Goal: Transaction & Acquisition: Purchase product/service

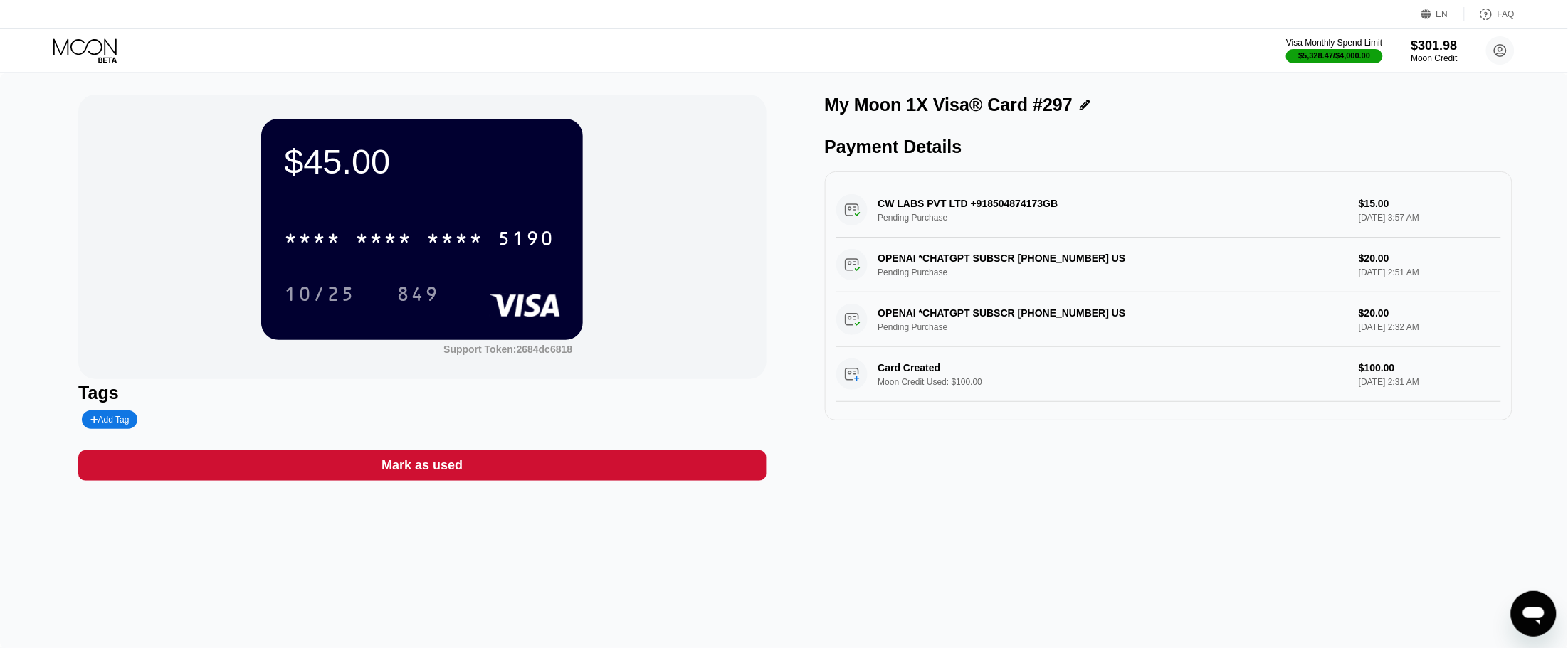
click at [84, 37] on div "Visa Monthly Spend Limit $5,328.47 / $4,000.00 $301.98 Moon Credit Eran Nik [DO…" at bounding box center [784, 51] width 1568 height 43
click at [78, 52] on icon at bounding box center [86, 50] width 67 height 25
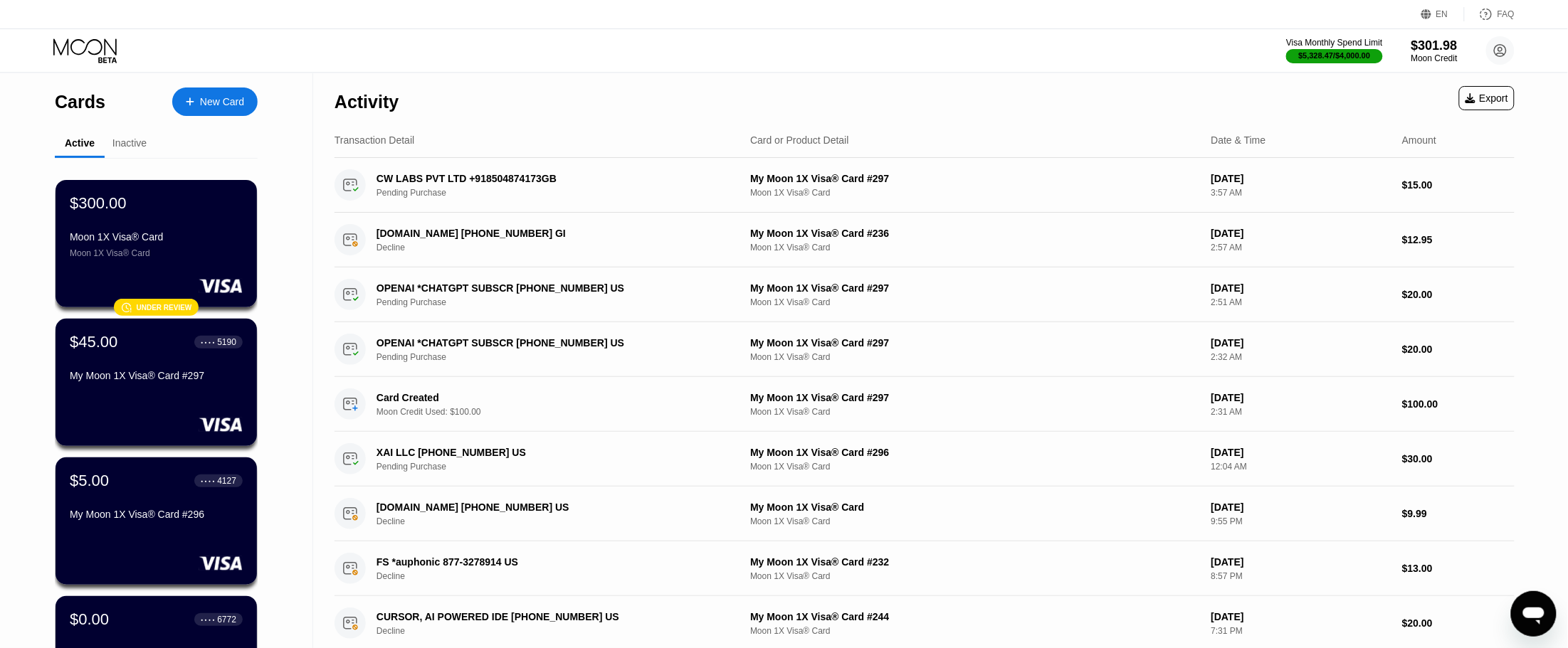
click at [201, 98] on div "New Card" at bounding box center [222, 102] width 44 height 12
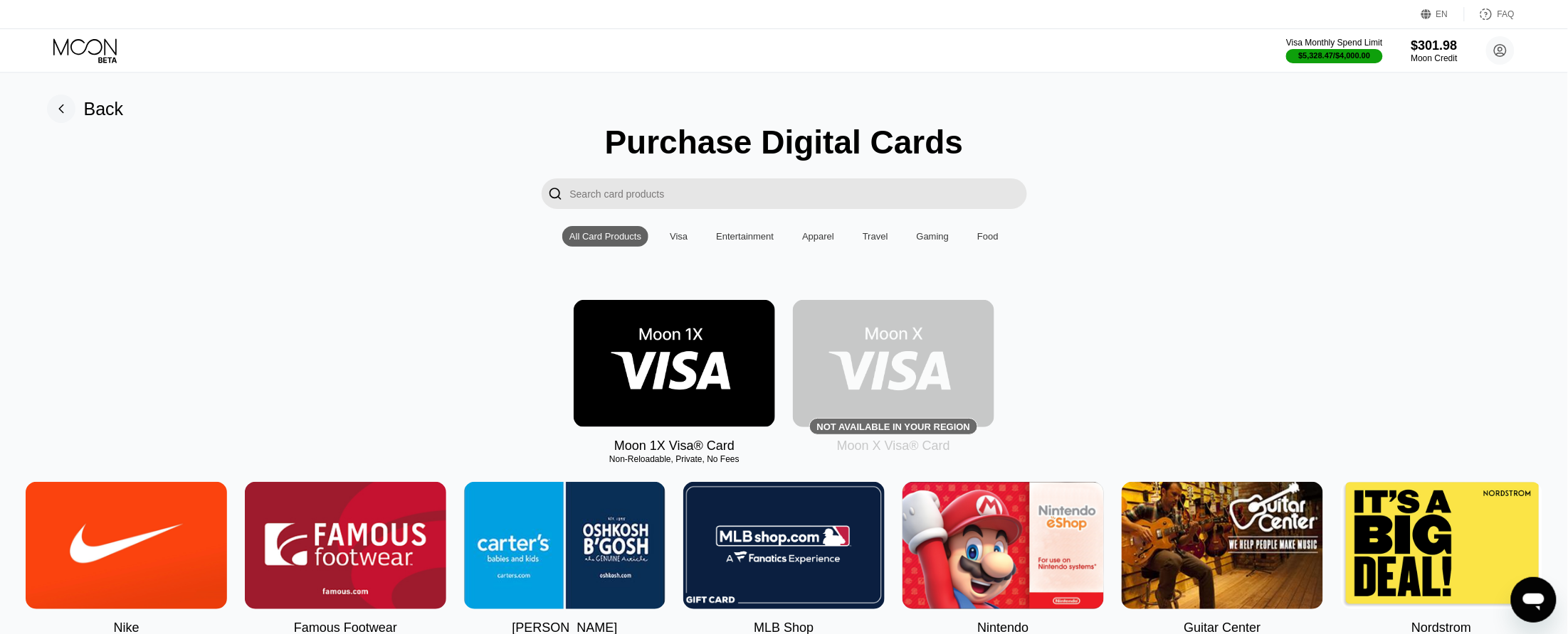
click at [710, 380] on img at bounding box center [674, 364] width 201 height 127
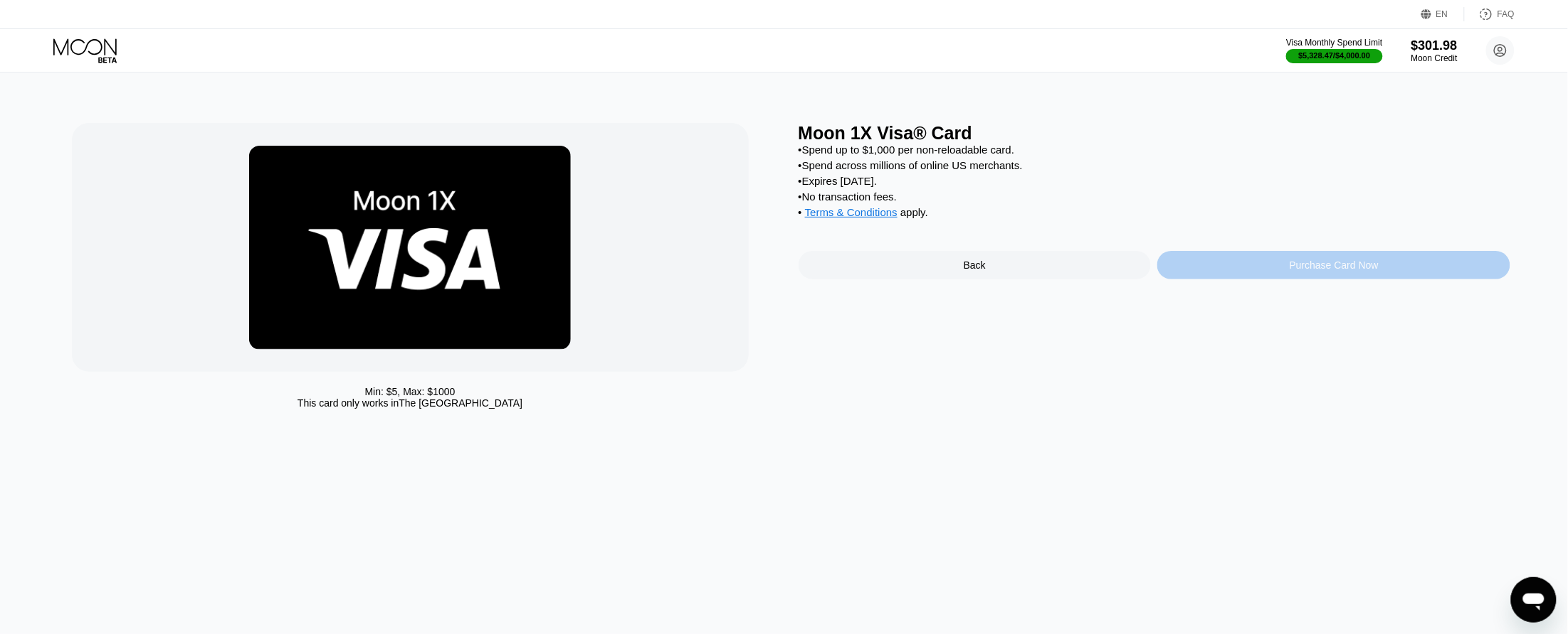
click at [1268, 279] on div "Purchase Card Now" at bounding box center [1334, 265] width 353 height 28
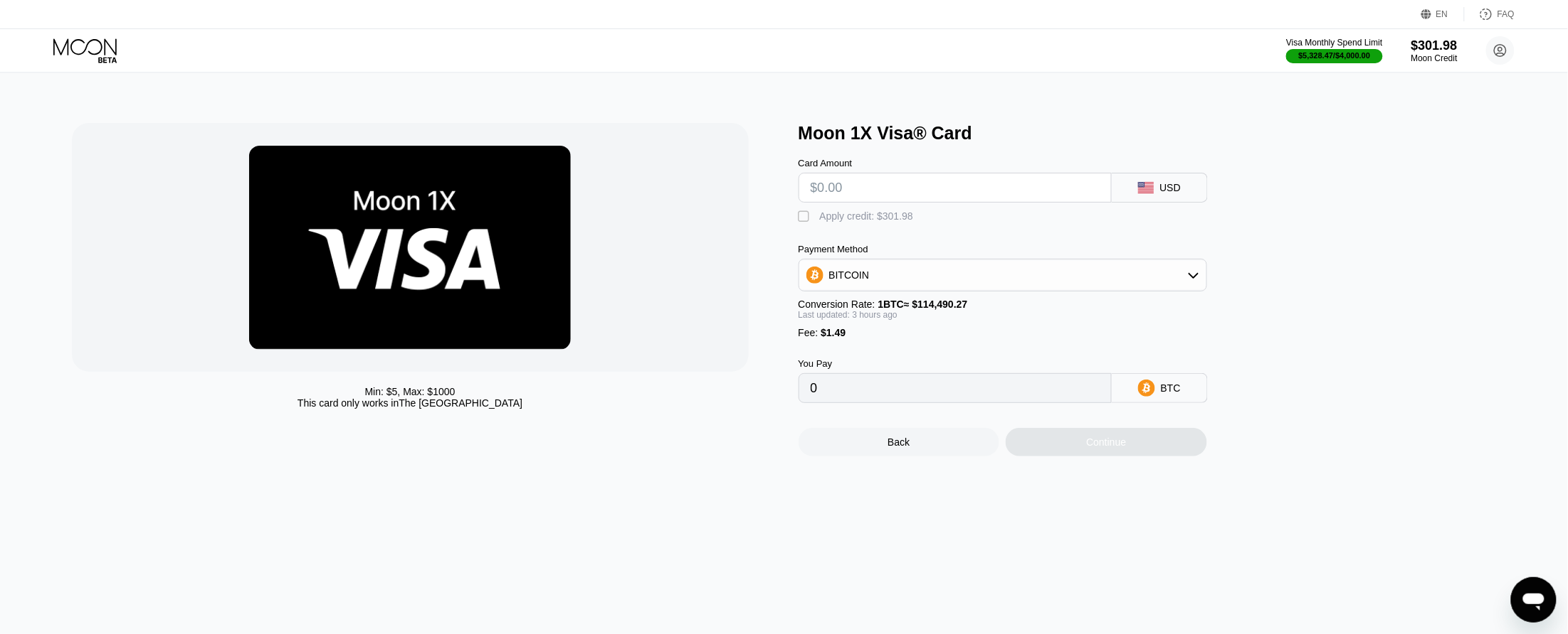
click at [934, 201] on input "text" at bounding box center [955, 187] width 289 height 28
type input "$100"
type input "0.00089146"
type input "$100"
click at [809, 222] on div "" at bounding box center [805, 217] width 15 height 15
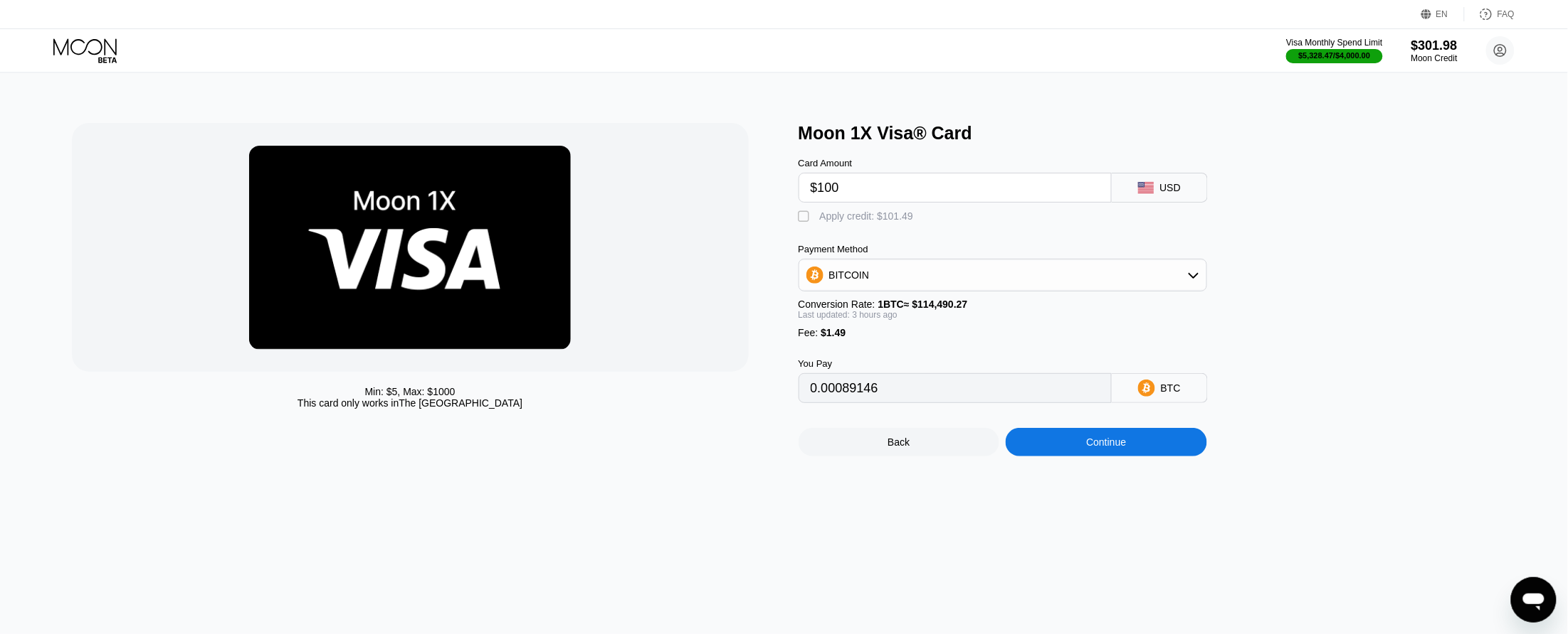
type input "0"
click at [1123, 448] on div "Continue" at bounding box center [1106, 443] width 40 height 12
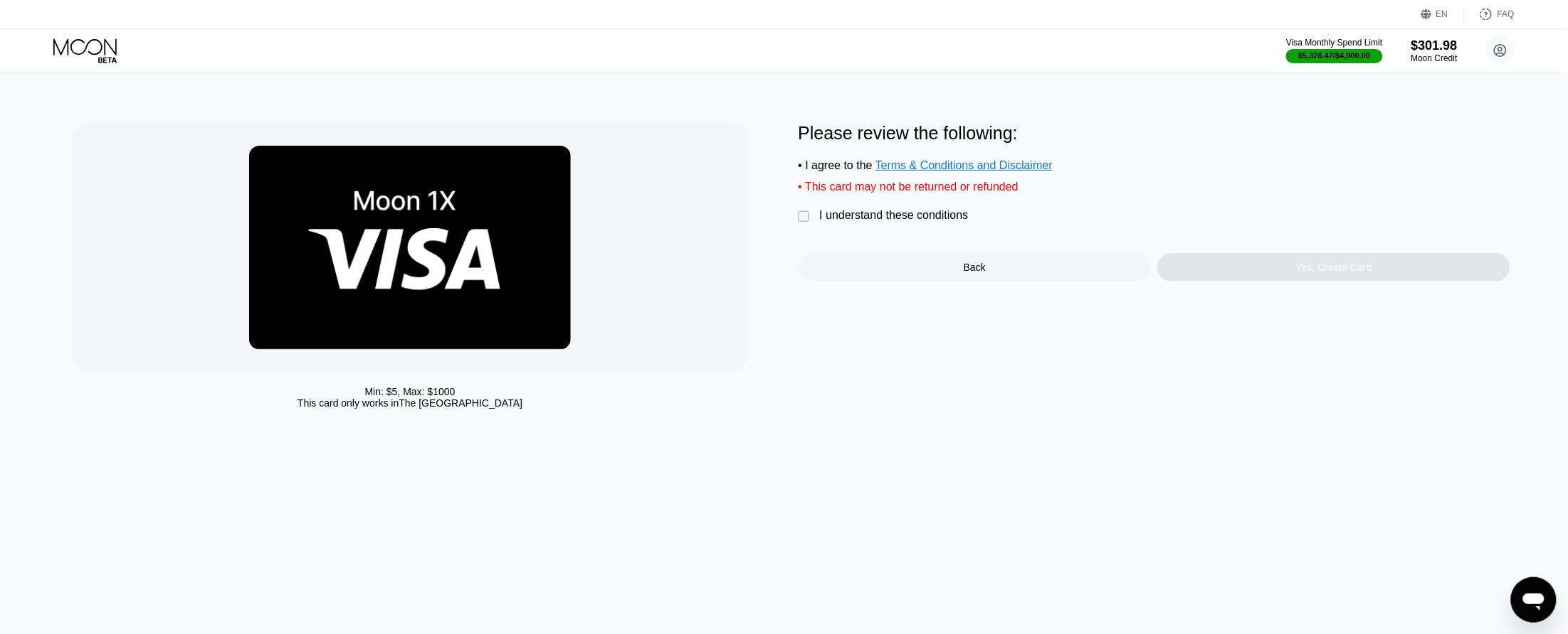
click at [899, 221] on div "I understand these conditions" at bounding box center [894, 215] width 149 height 13
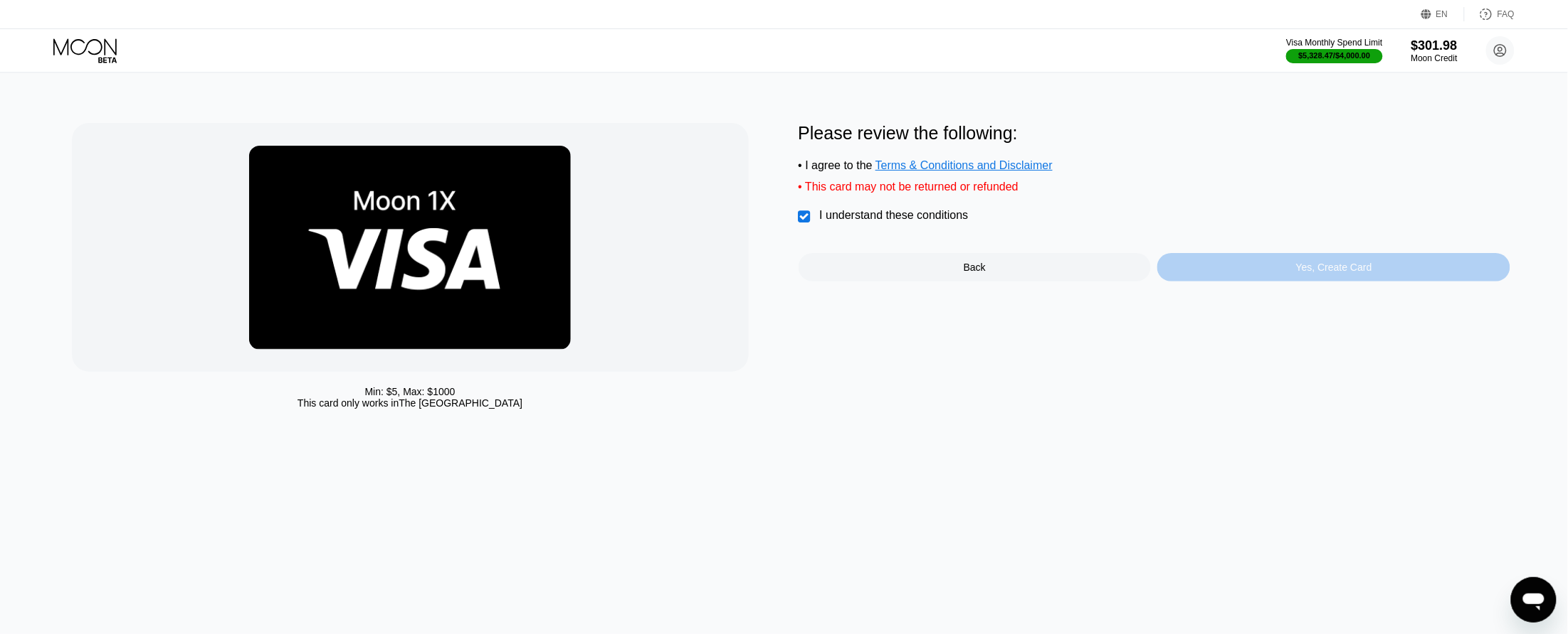
click at [1301, 281] on div "Yes, Create Card" at bounding box center [1334, 267] width 353 height 28
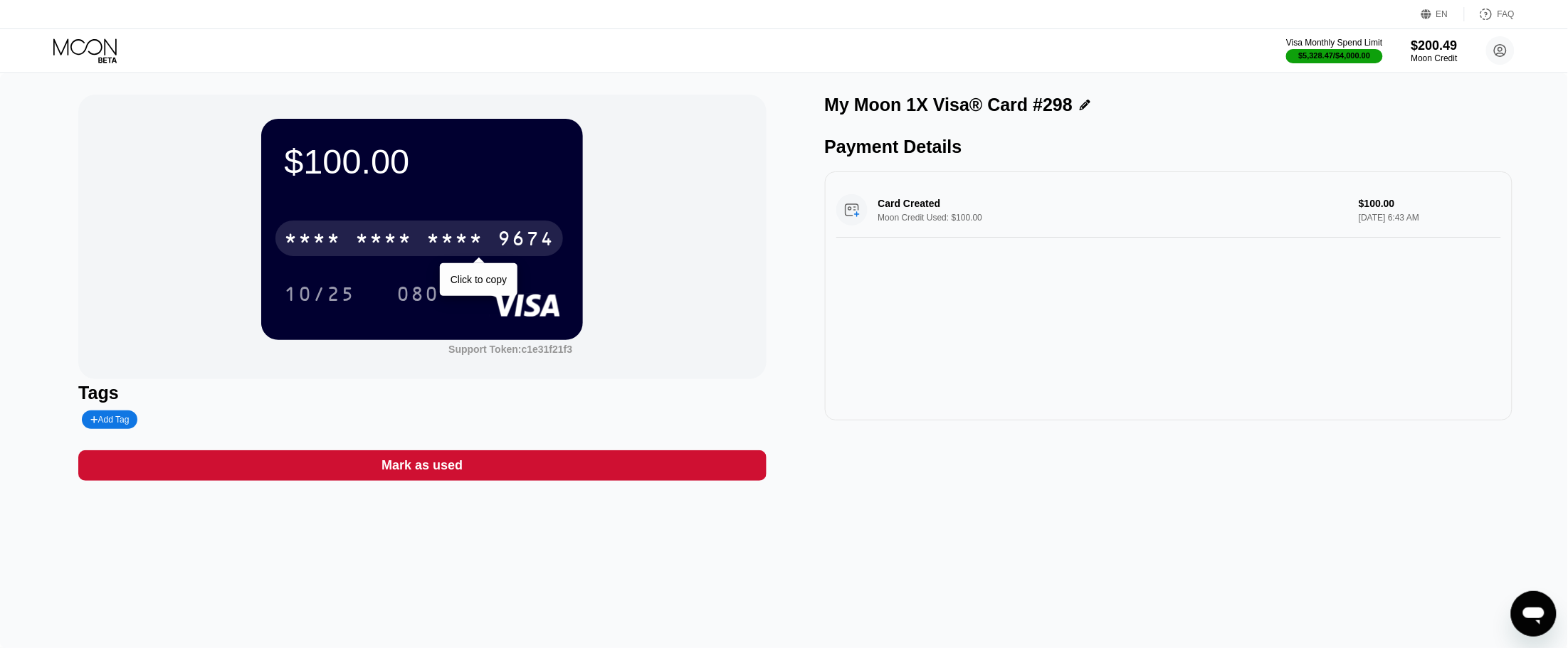
click at [488, 226] on div "* * * * * * * * * * * * 9674" at bounding box center [419, 238] width 287 height 35
click at [315, 288] on div "10/25" at bounding box center [320, 295] width 72 height 23
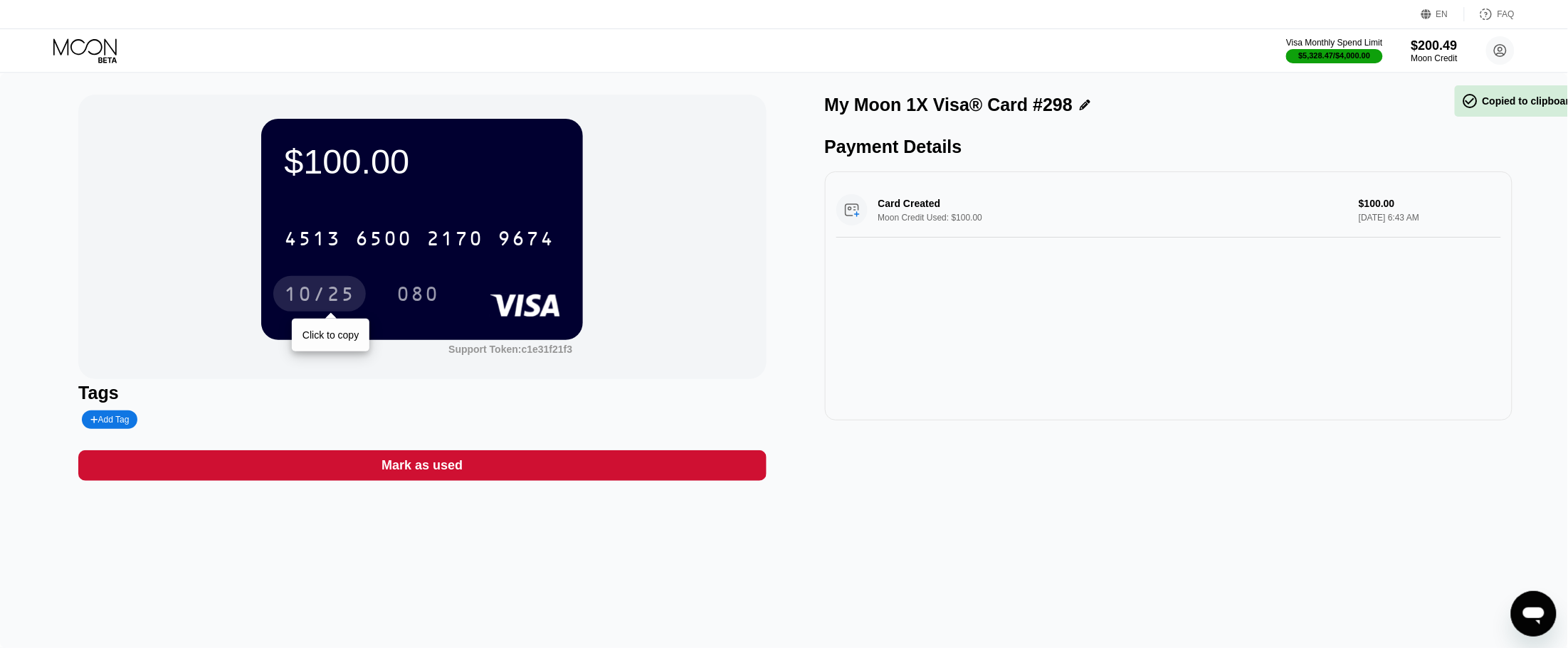
click at [425, 296] on div "080" at bounding box center [418, 295] width 43 height 23
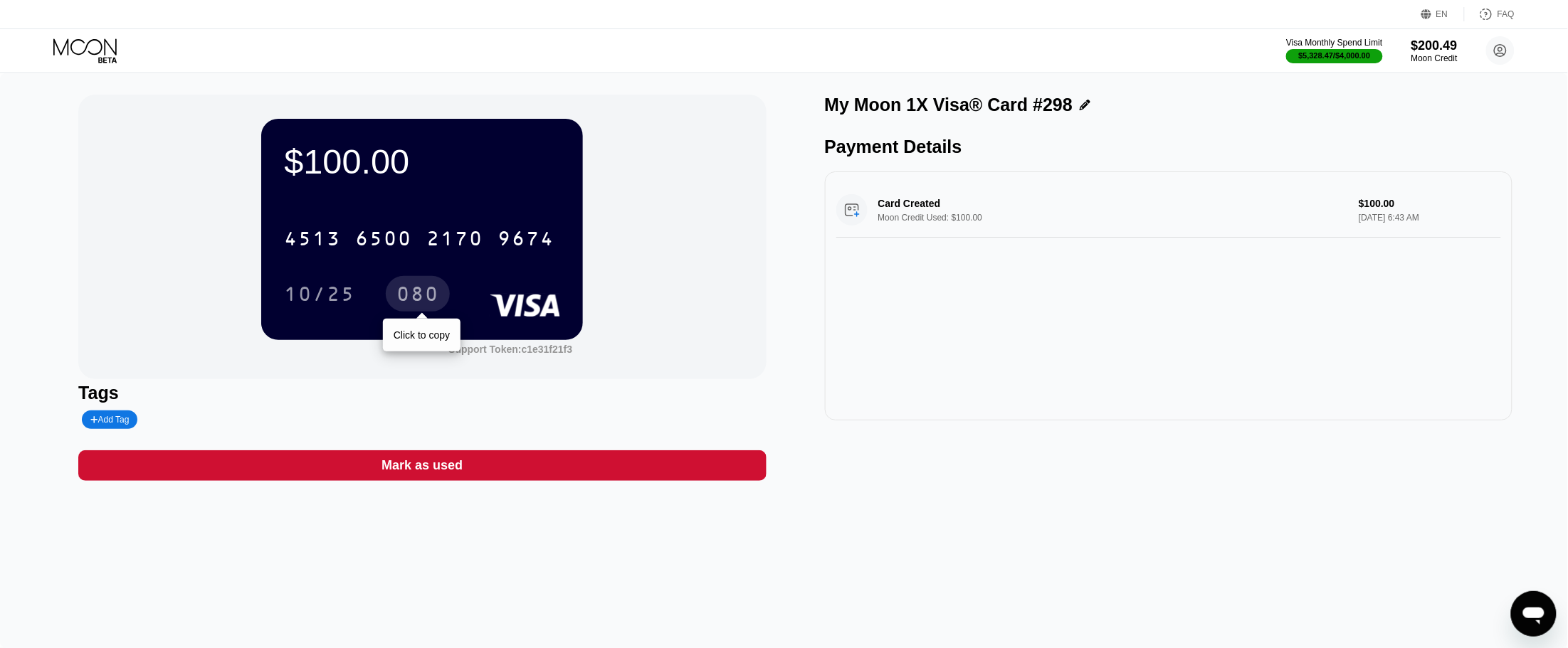
click at [102, 51] on icon at bounding box center [86, 50] width 67 height 25
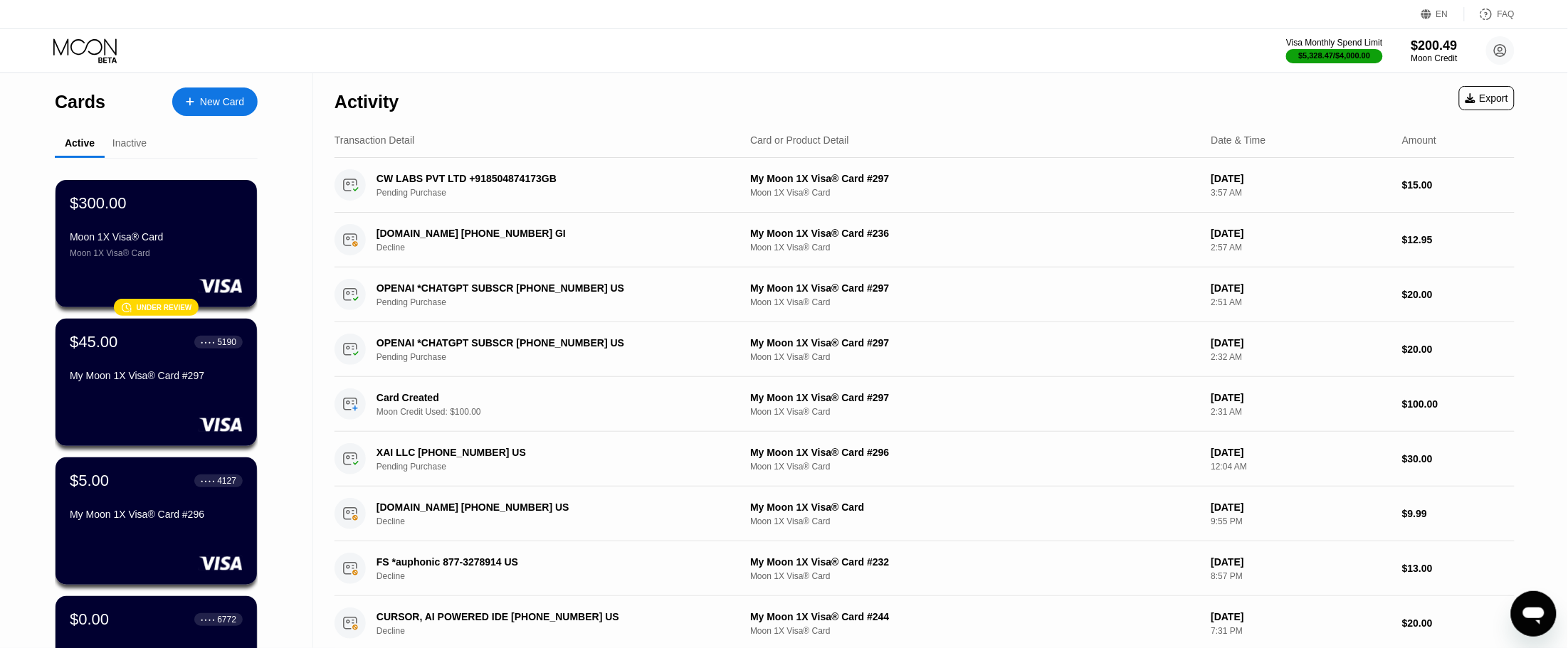
click at [203, 105] on div "New Card" at bounding box center [222, 102] width 44 height 12
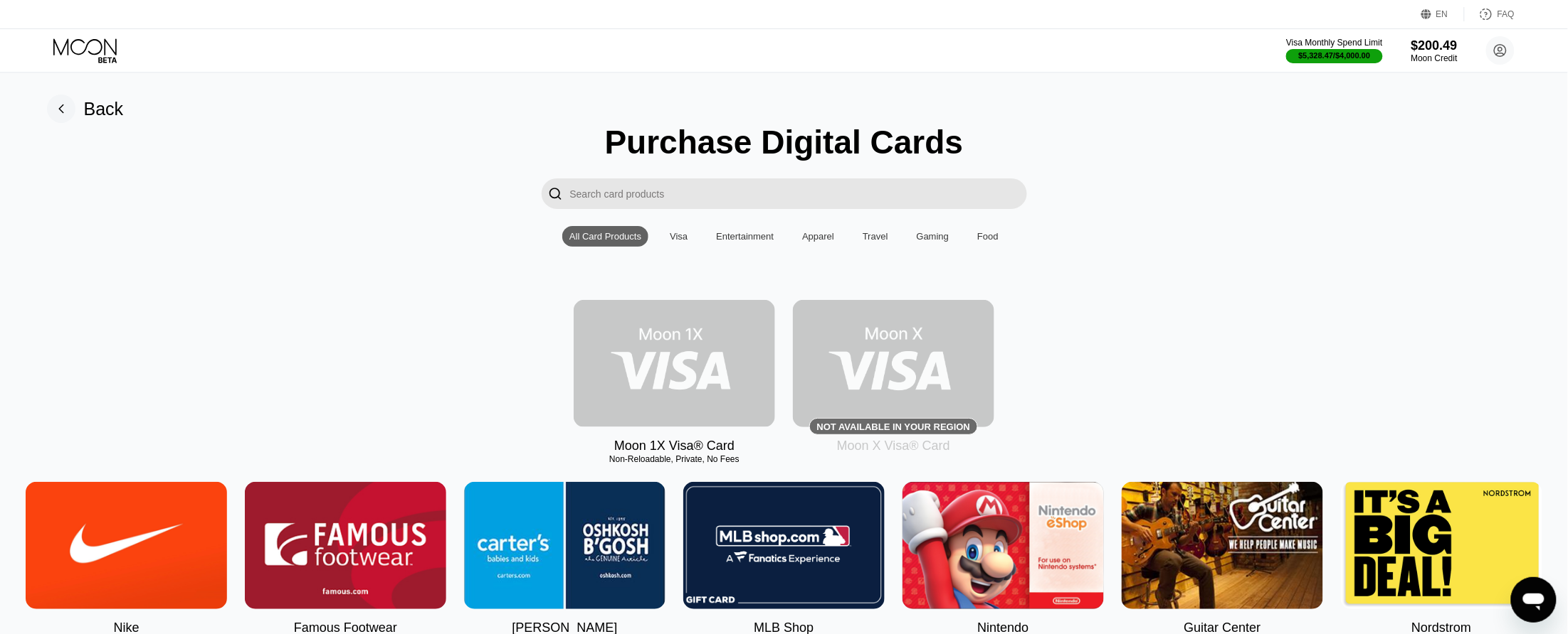
click at [689, 380] on img at bounding box center [674, 364] width 201 height 127
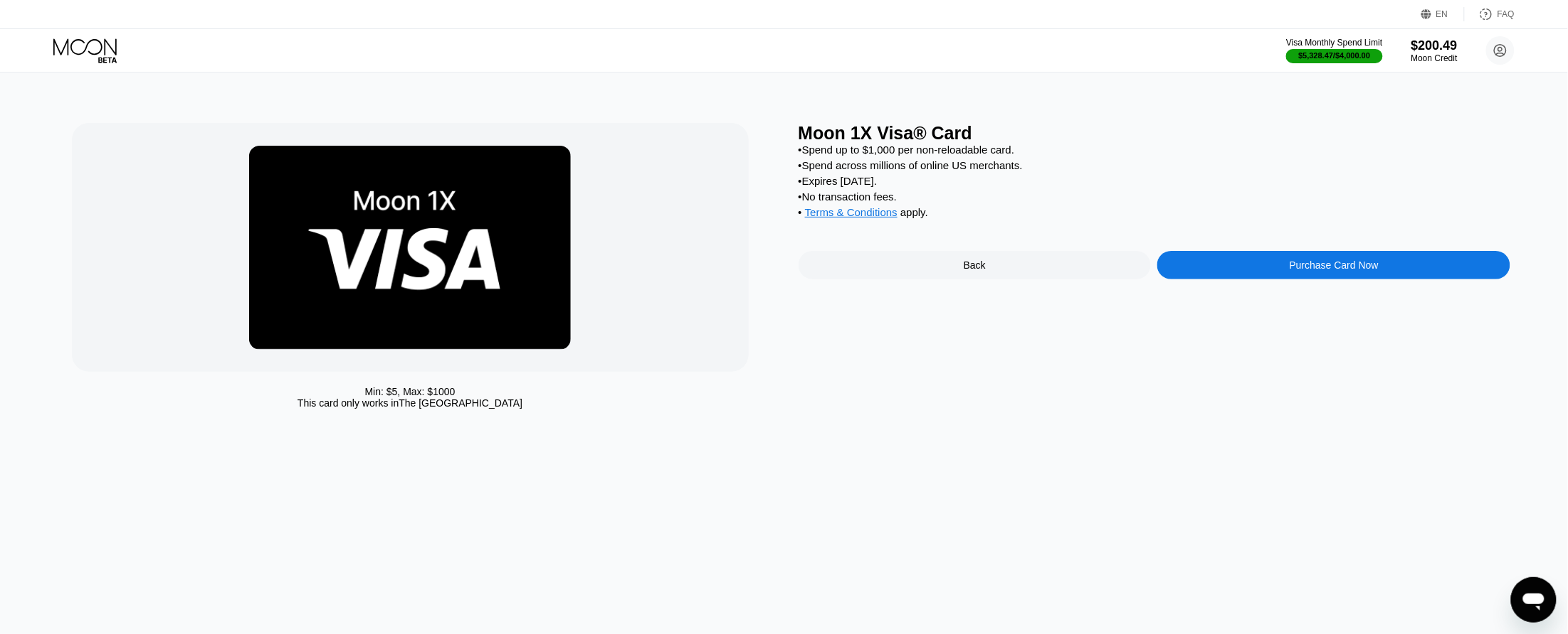
click at [1272, 279] on div "Purchase Card Now" at bounding box center [1334, 265] width 353 height 28
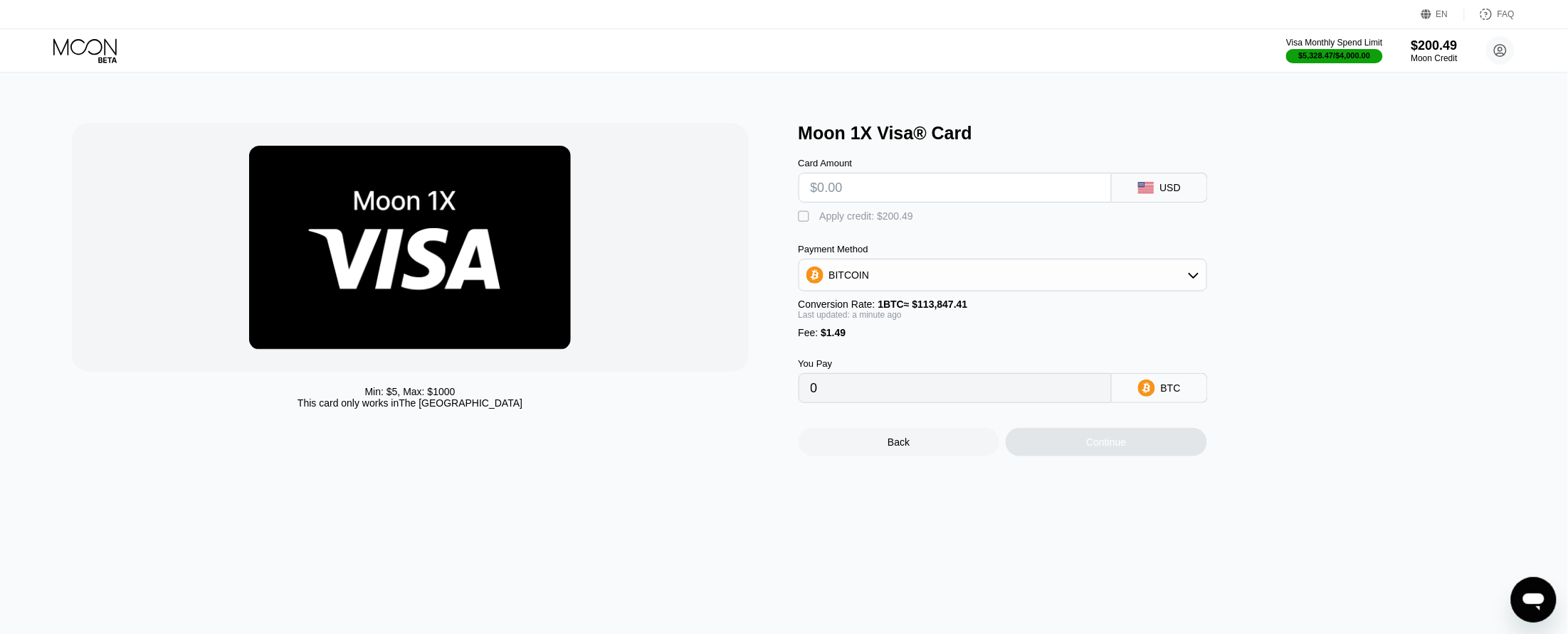
click at [950, 201] on input "text" at bounding box center [955, 187] width 289 height 28
type input "$4"
type input "0"
type input "$100"
type input "0.00089146"
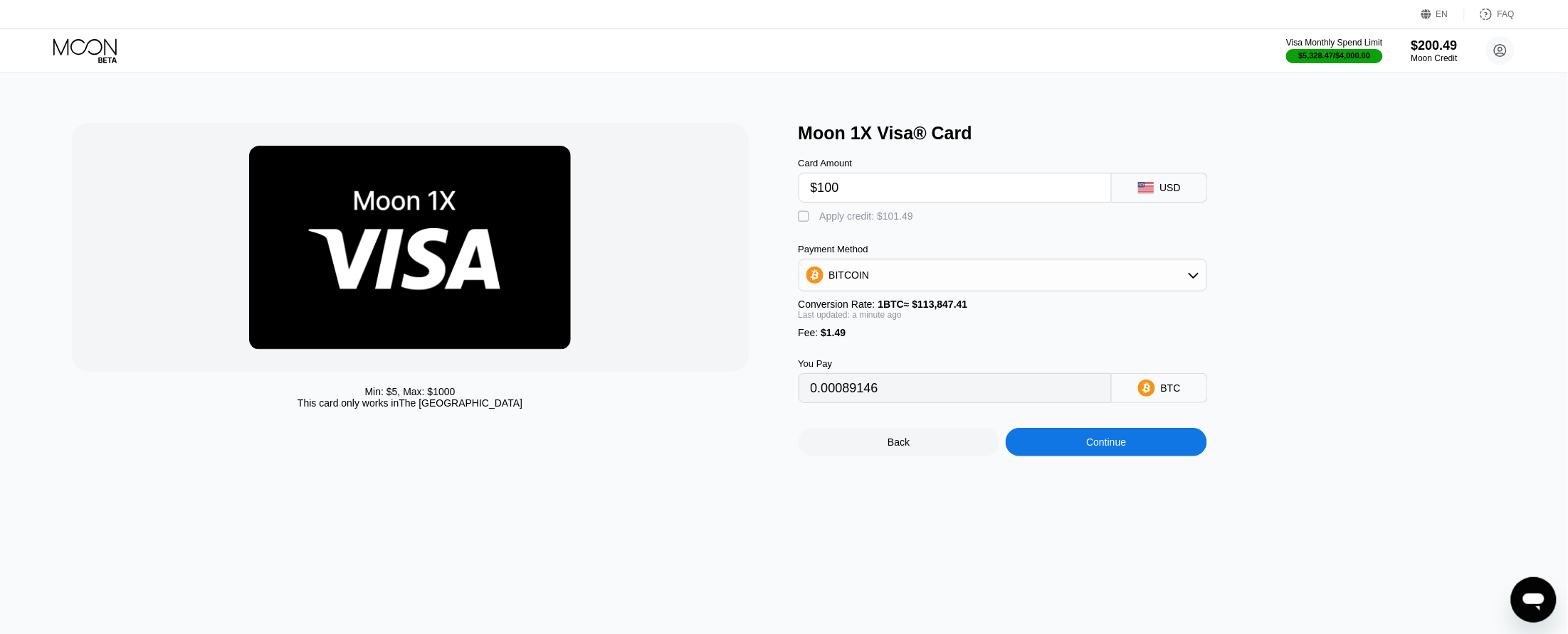
type input "$100"
click at [801, 224] on div "" at bounding box center [805, 217] width 15 height 15
type input "0"
click at [1058, 457] on div "Continue" at bounding box center [1106, 442] width 201 height 28
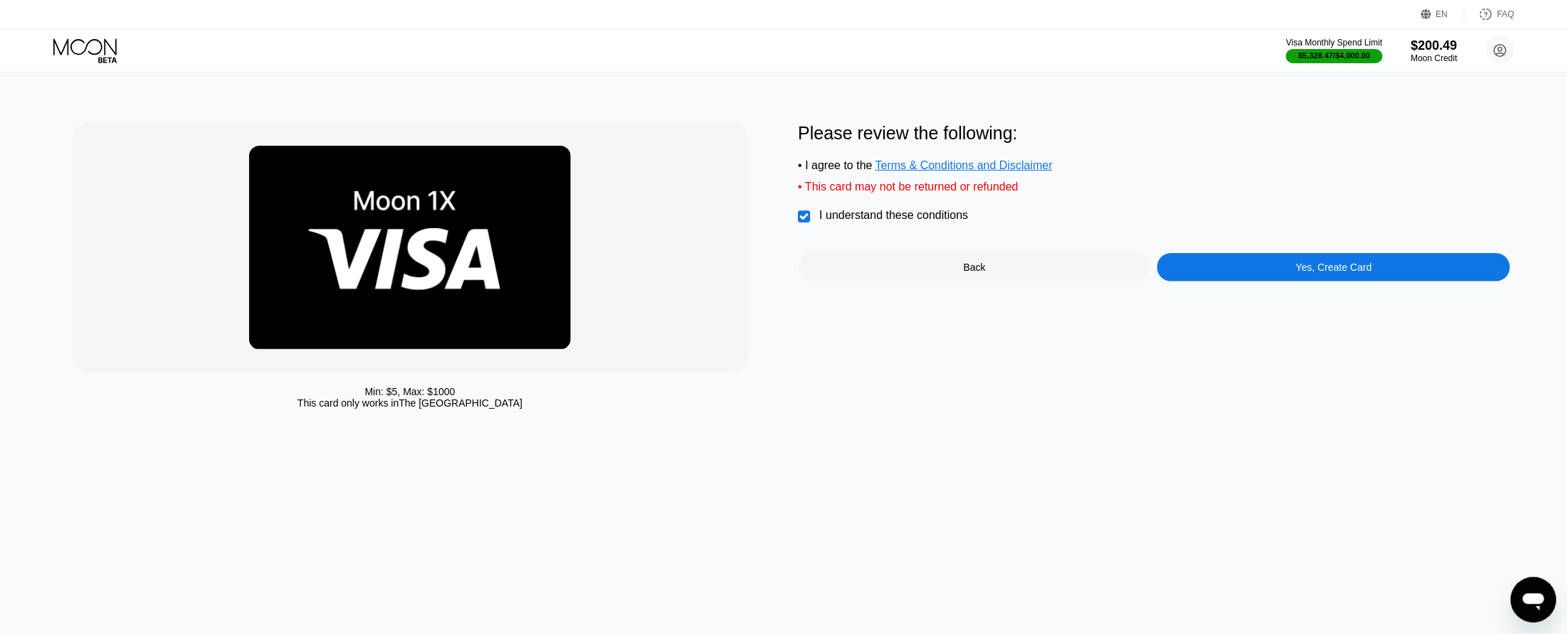
click at [1225, 276] on div "Yes, Create Card" at bounding box center [1334, 267] width 353 height 28
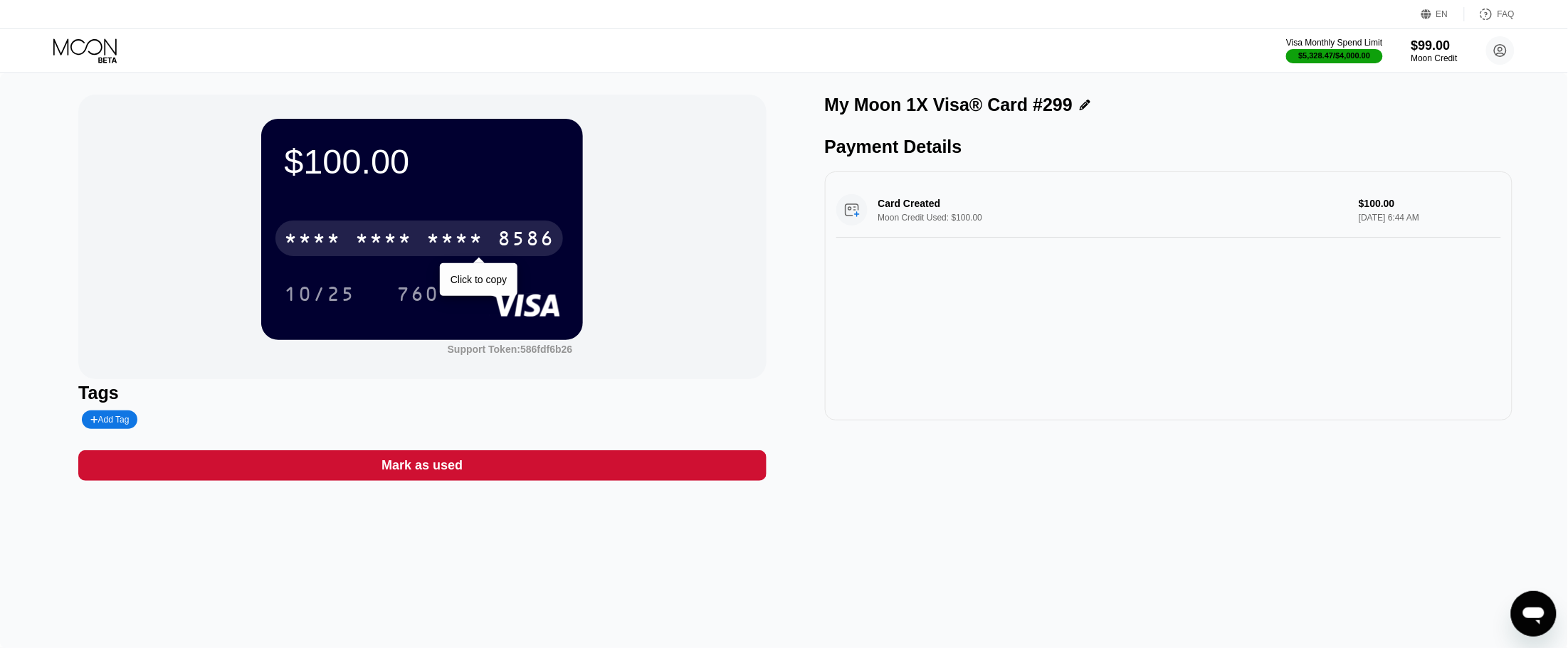
click at [529, 242] on div "8586" at bounding box center [526, 240] width 57 height 23
